Goal: Understand process/instructions: Learn about a topic

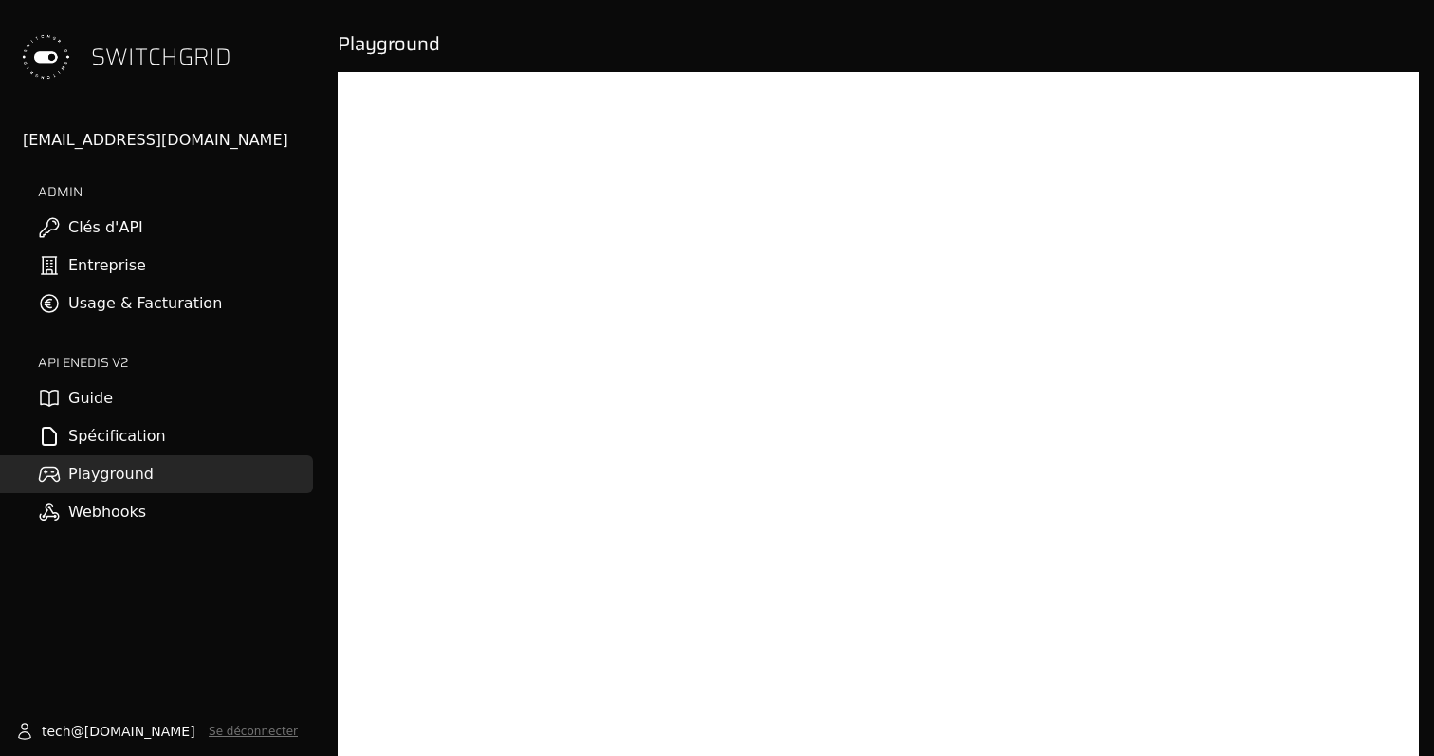
click at [101, 233] on link "Clés d'API" at bounding box center [156, 228] width 313 height 38
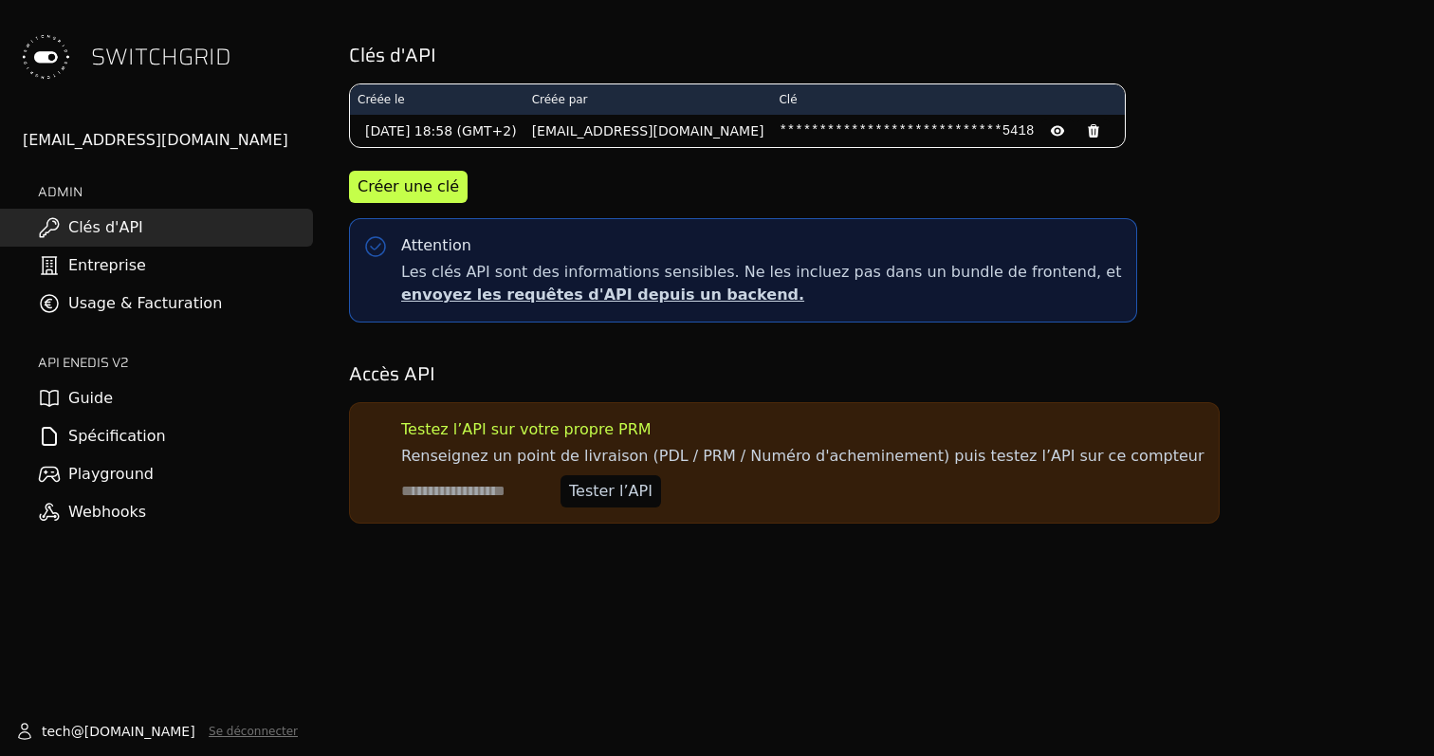
click at [458, 490] on input at bounding box center [477, 491] width 152 height 32
click at [471, 492] on input at bounding box center [477, 491] width 152 height 32
click at [460, 491] on input at bounding box center [477, 491] width 152 height 32
paste input "**********"
type input "**********"
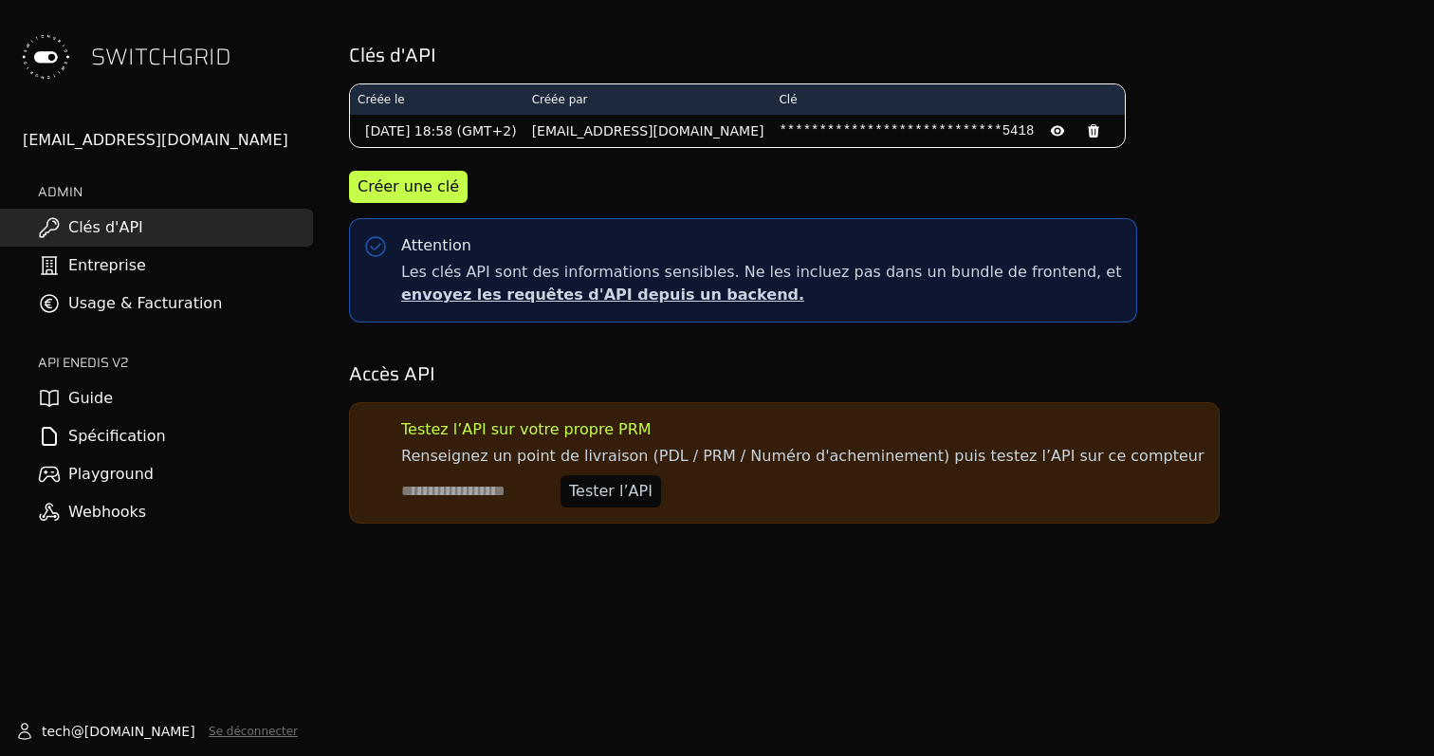
click at [460, 490] on input at bounding box center [477, 491] width 152 height 32
click at [446, 486] on input at bounding box center [477, 491] width 152 height 32
paste input "**********"
type input "**********"
click at [618, 498] on div "Tester l’API" at bounding box center [610, 491] width 83 height 23
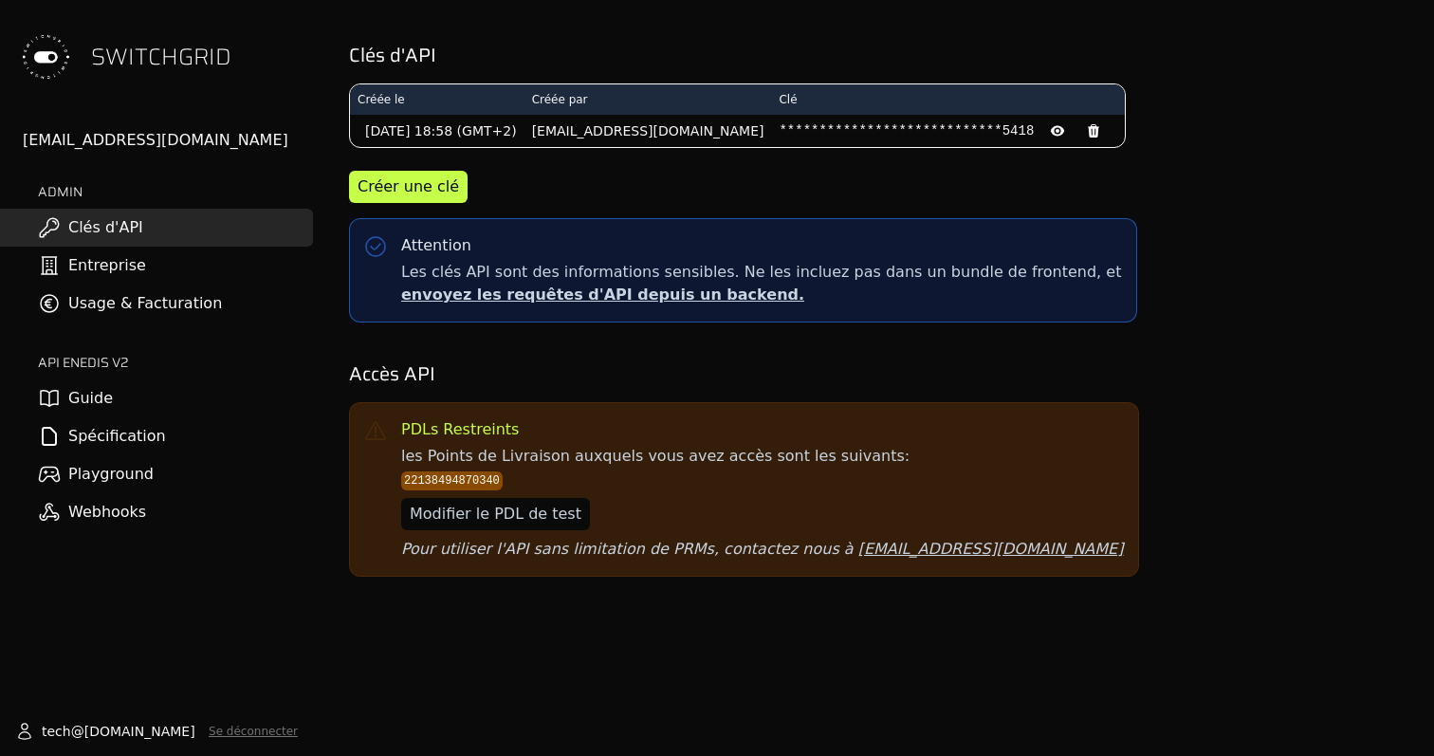
click at [102, 469] on link "Playground" at bounding box center [156, 474] width 313 height 38
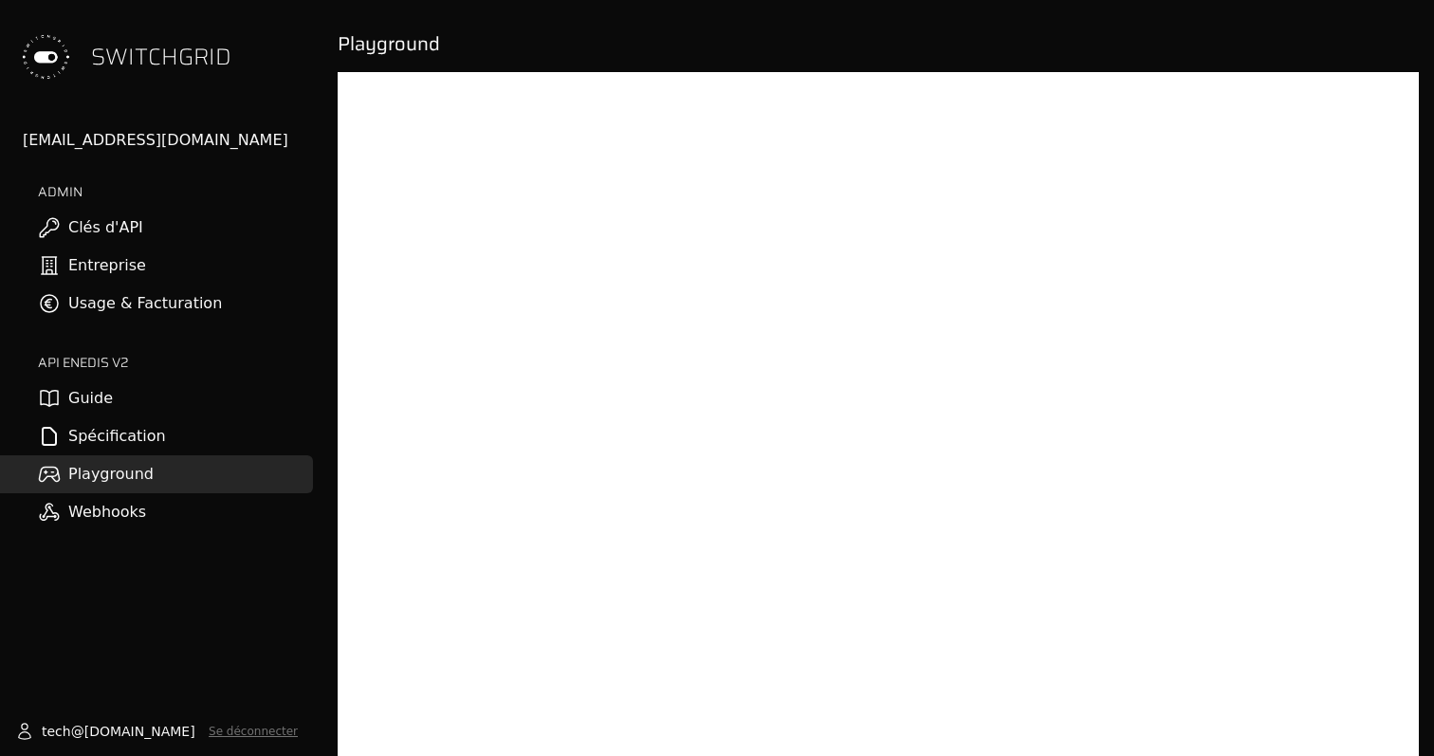
scroll to position [72, 0]
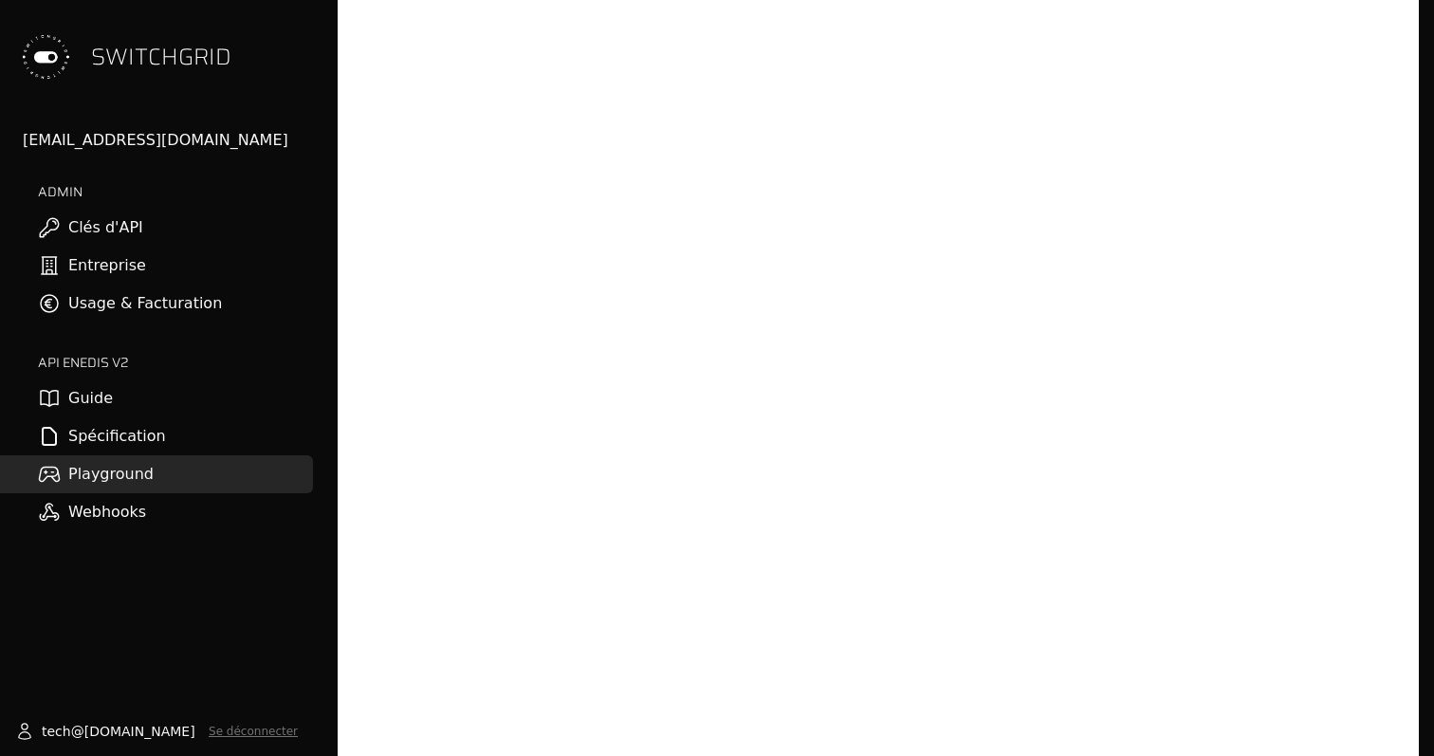
click at [101, 217] on link "Clés d'API" at bounding box center [156, 228] width 313 height 38
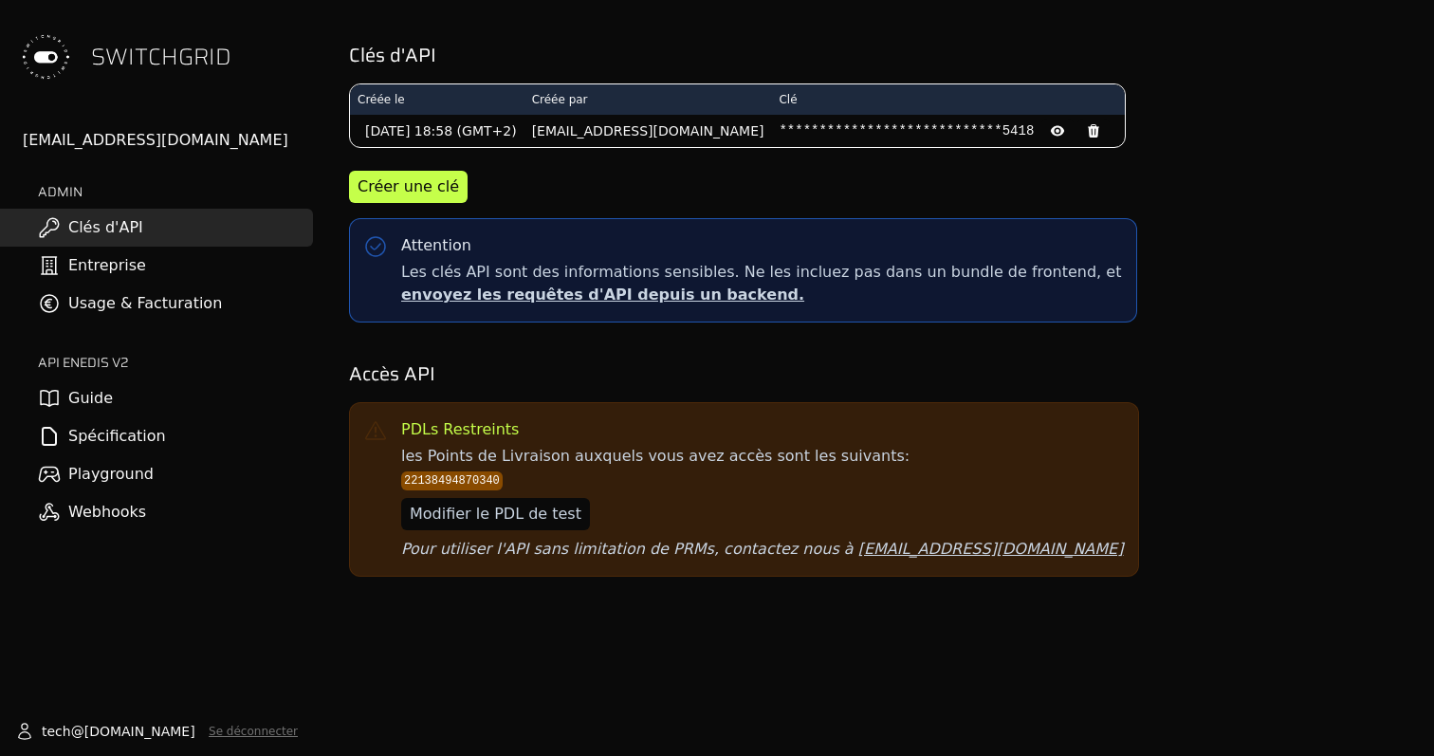
click at [513, 518] on div "Modifier le PDL de test" at bounding box center [496, 514] width 172 height 23
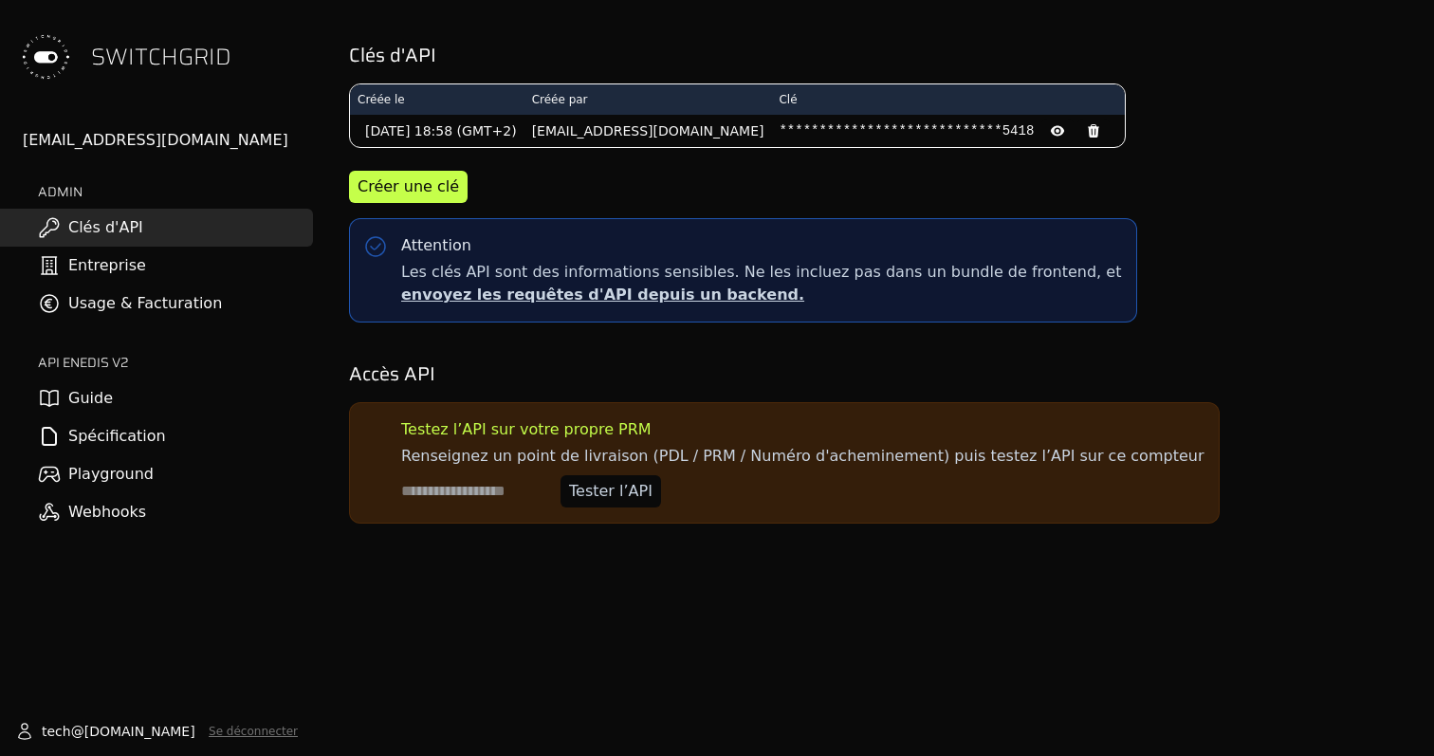
click at [485, 470] on form "Renseignez un point de livraison (PDL / PRM / Numéro d'acheminement) puis teste…" at bounding box center [802, 476] width 802 height 63
click at [101, 473] on link "Playground" at bounding box center [156, 474] width 313 height 38
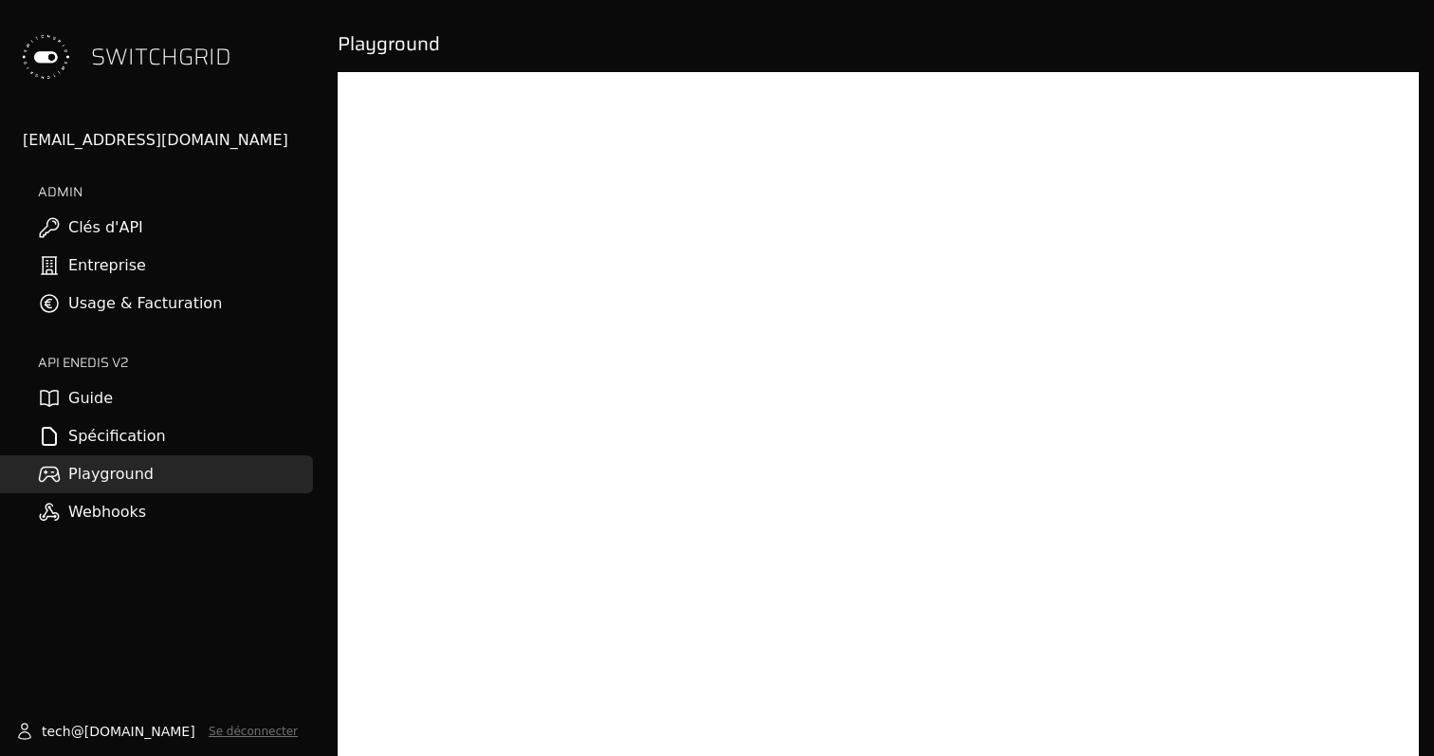
click at [101, 407] on link "Guide" at bounding box center [156, 398] width 313 height 38
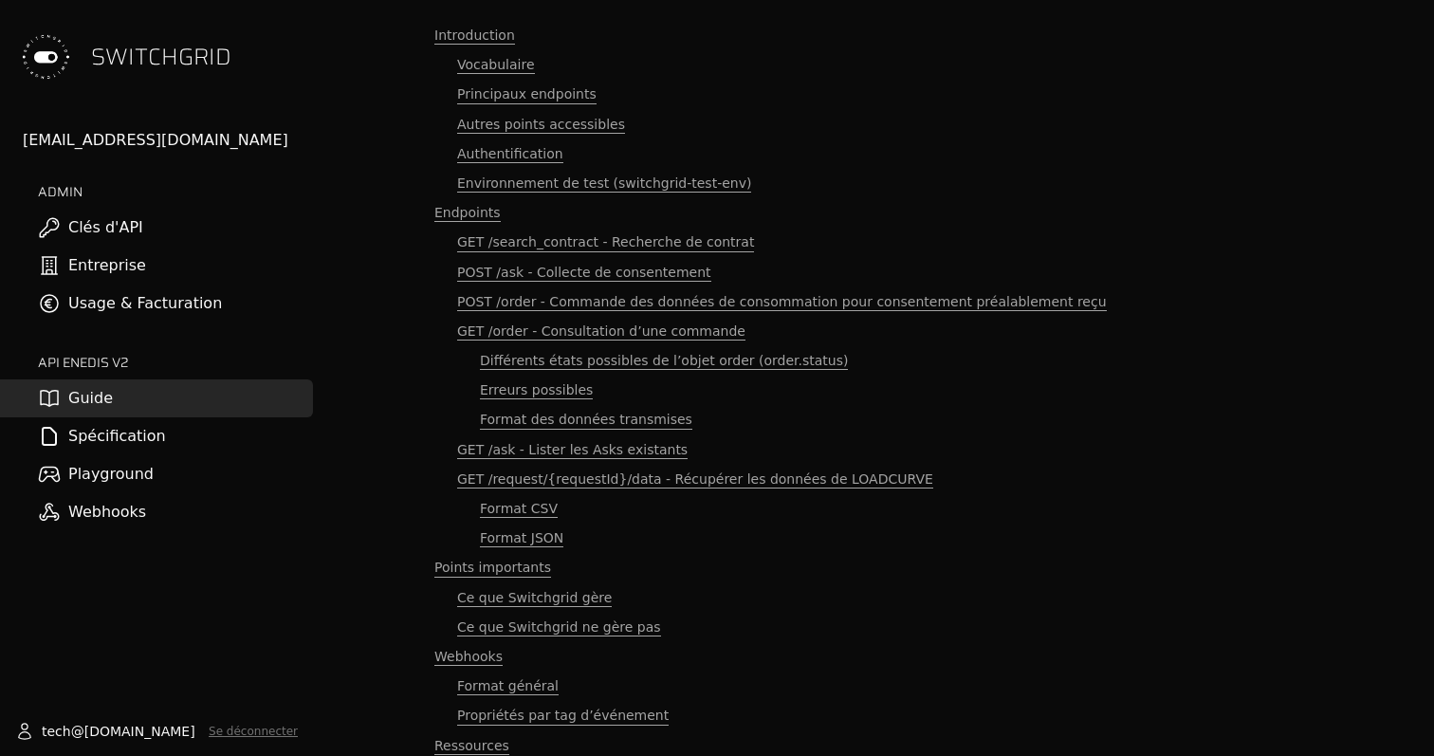
scroll to position [98, 0]
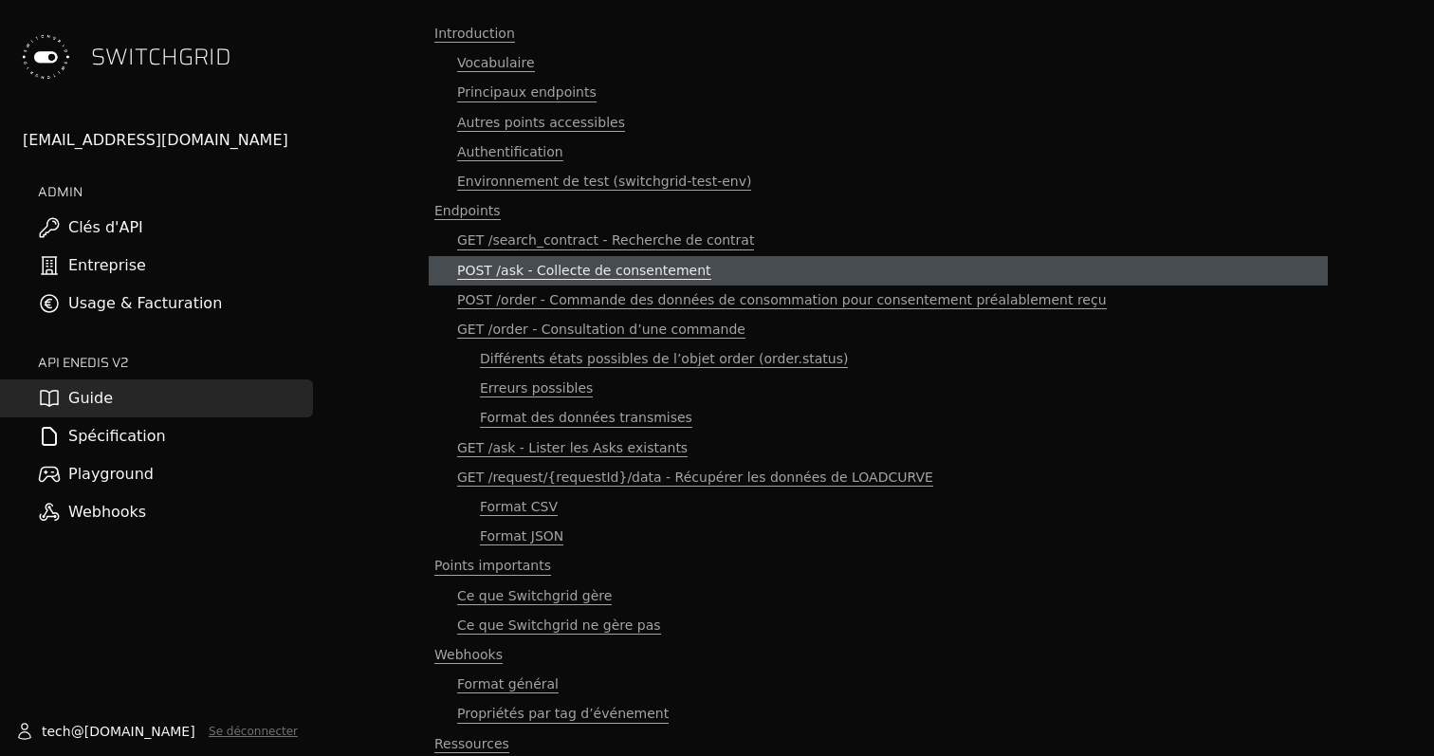
click at [539, 263] on span "POST /ask - Collecte de consentement" at bounding box center [584, 271] width 254 height 18
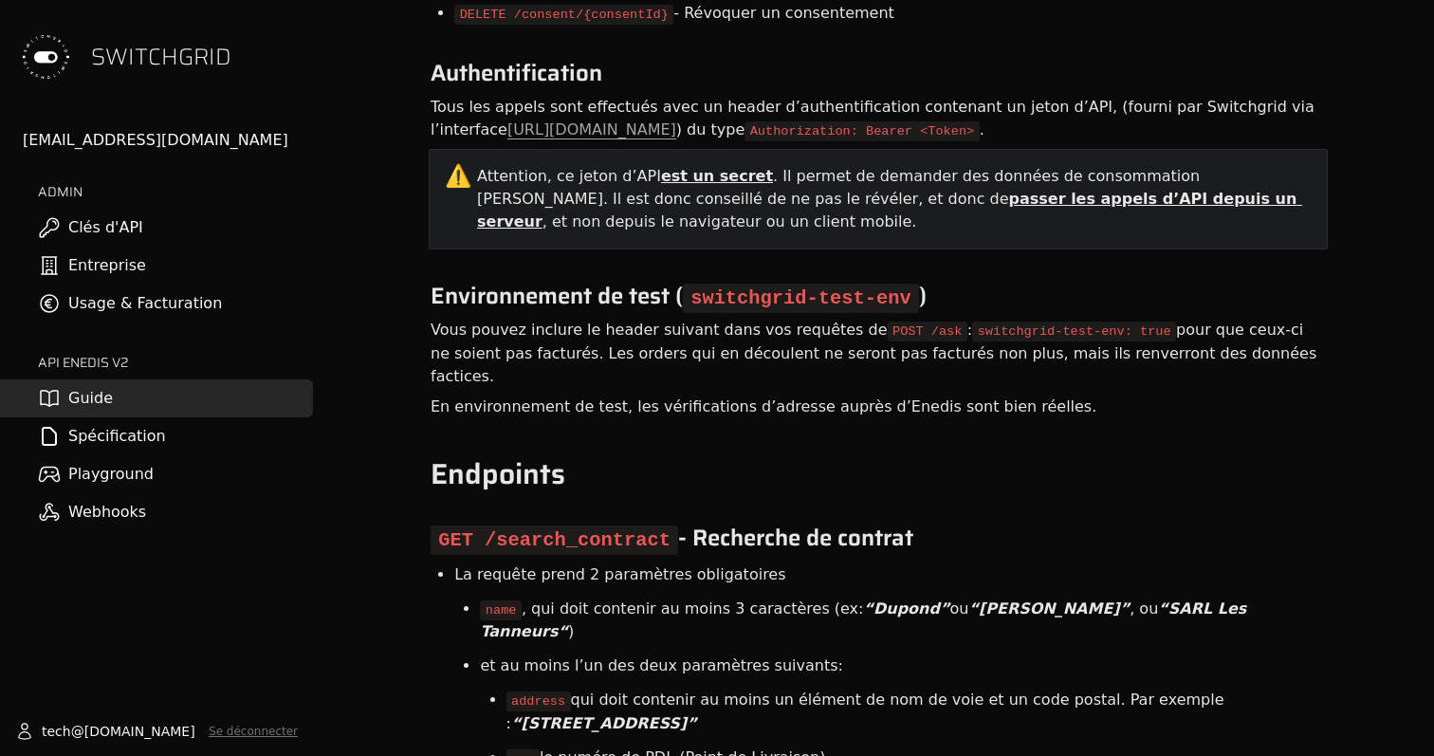
scroll to position [2306, 0]
